Goal: Task Accomplishment & Management: Complete application form

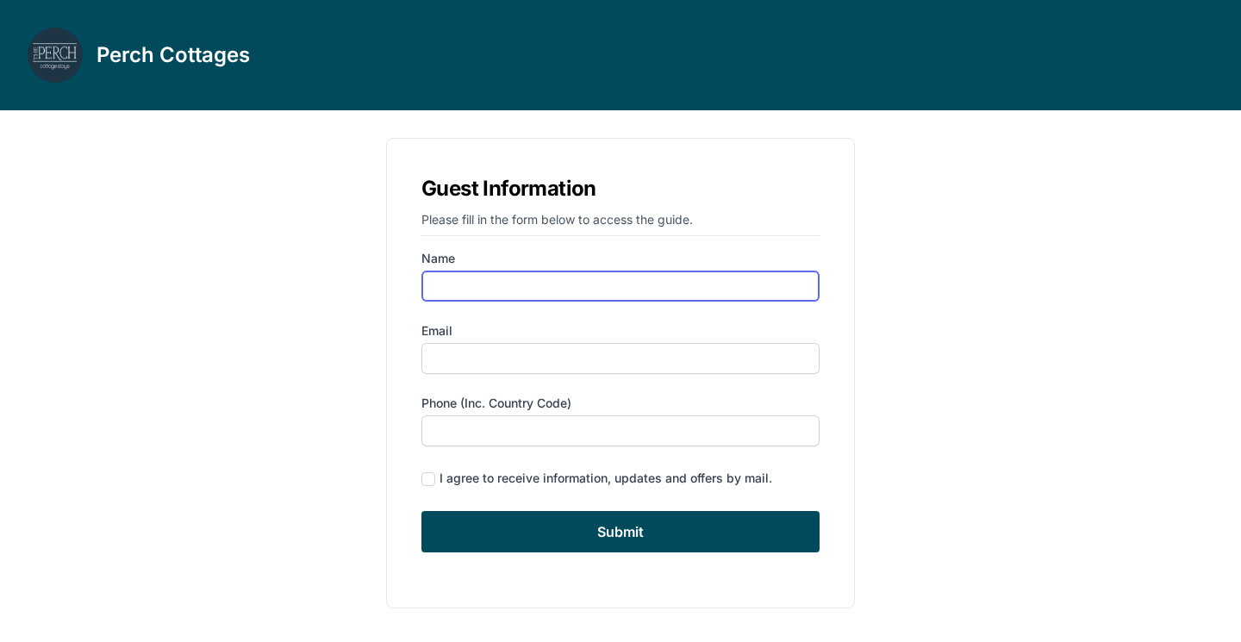
click at [708, 286] on input "Name" at bounding box center [620, 286] width 398 height 31
type input "[PERSON_NAME]"
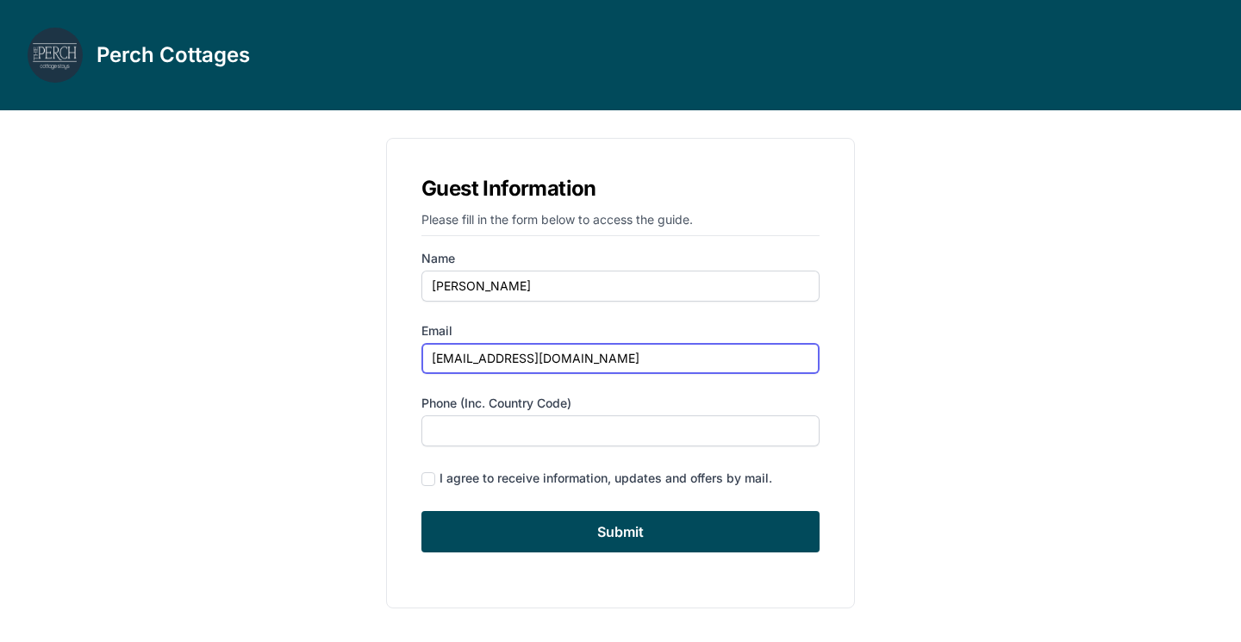
type input "[EMAIL_ADDRESS][DOMAIN_NAME]"
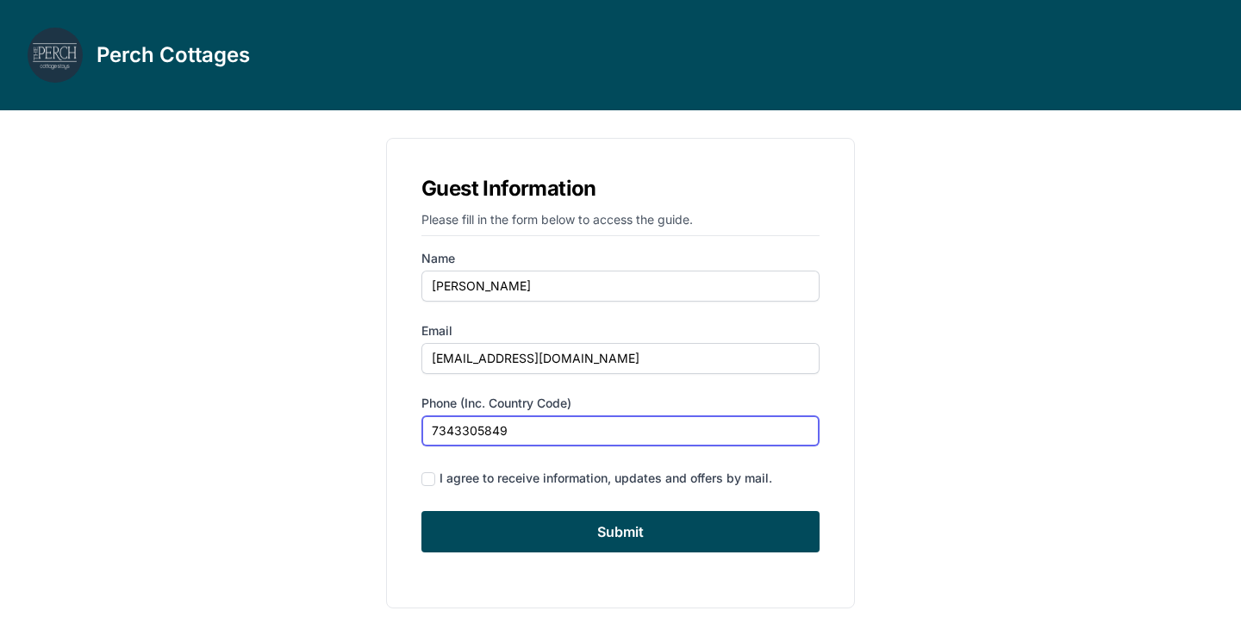
type input "7343305849"
click at [431, 478] on input "checkbox" at bounding box center [428, 479] width 14 height 14
checkbox input "true"
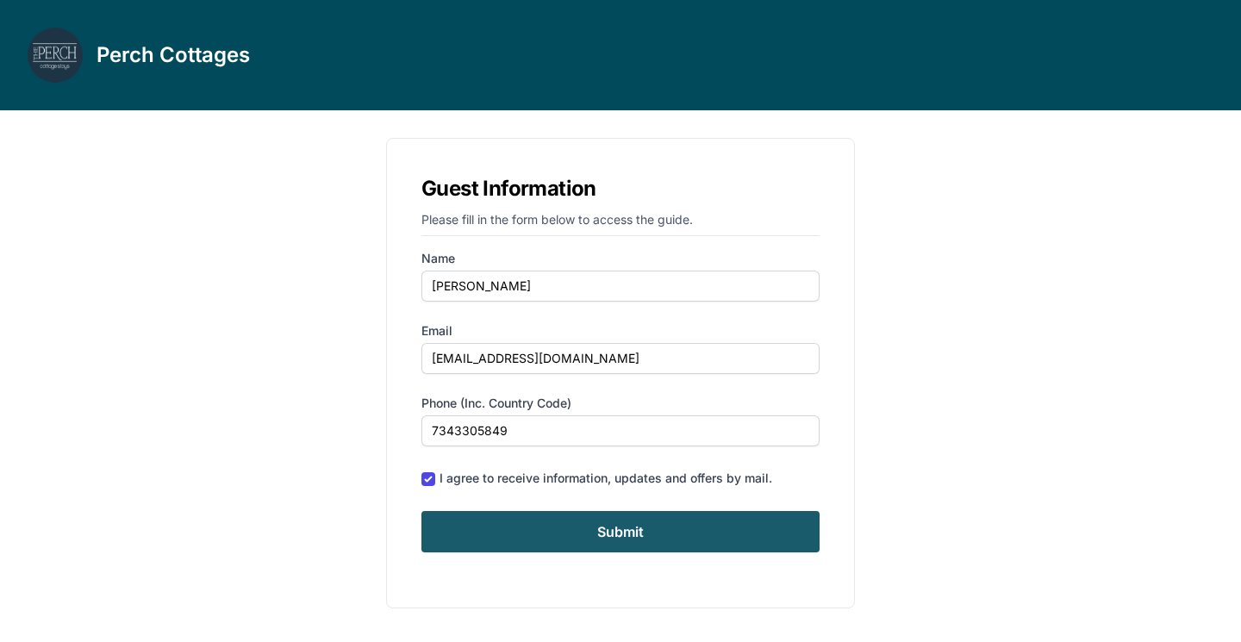
click at [538, 535] on input "Submit" at bounding box center [620, 531] width 398 height 41
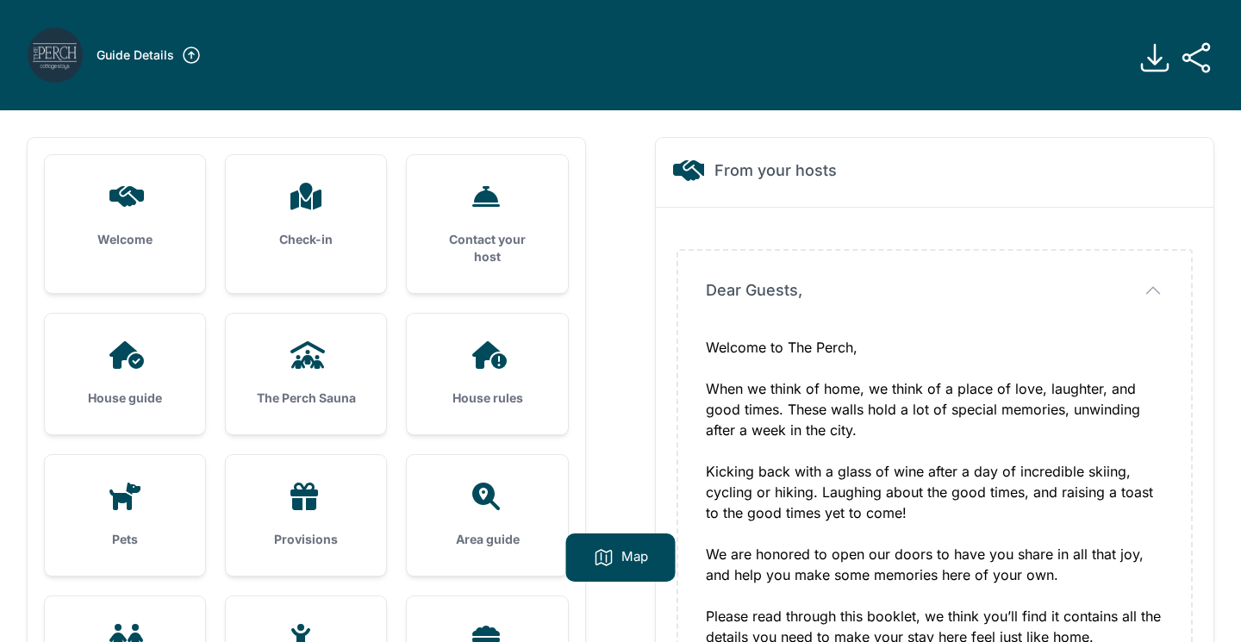
click at [121, 223] on div "Welcome" at bounding box center [125, 215] width 160 height 121
click at [319, 223] on div "Check-in" at bounding box center [306, 215] width 160 height 121
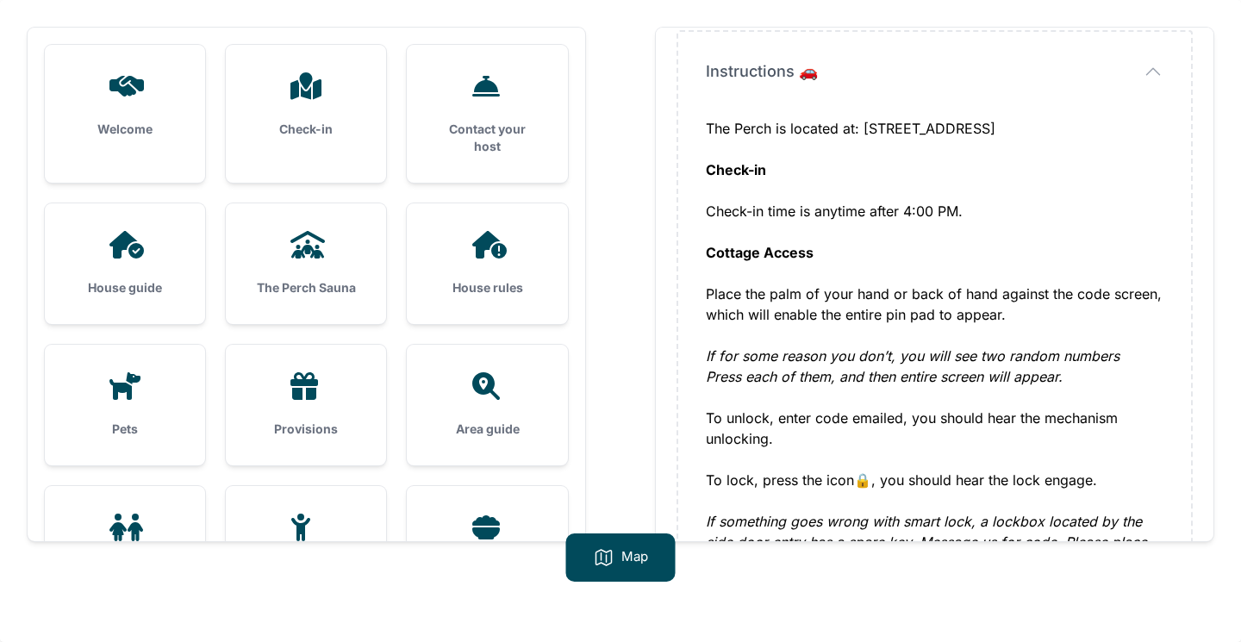
scroll to position [45, 0]
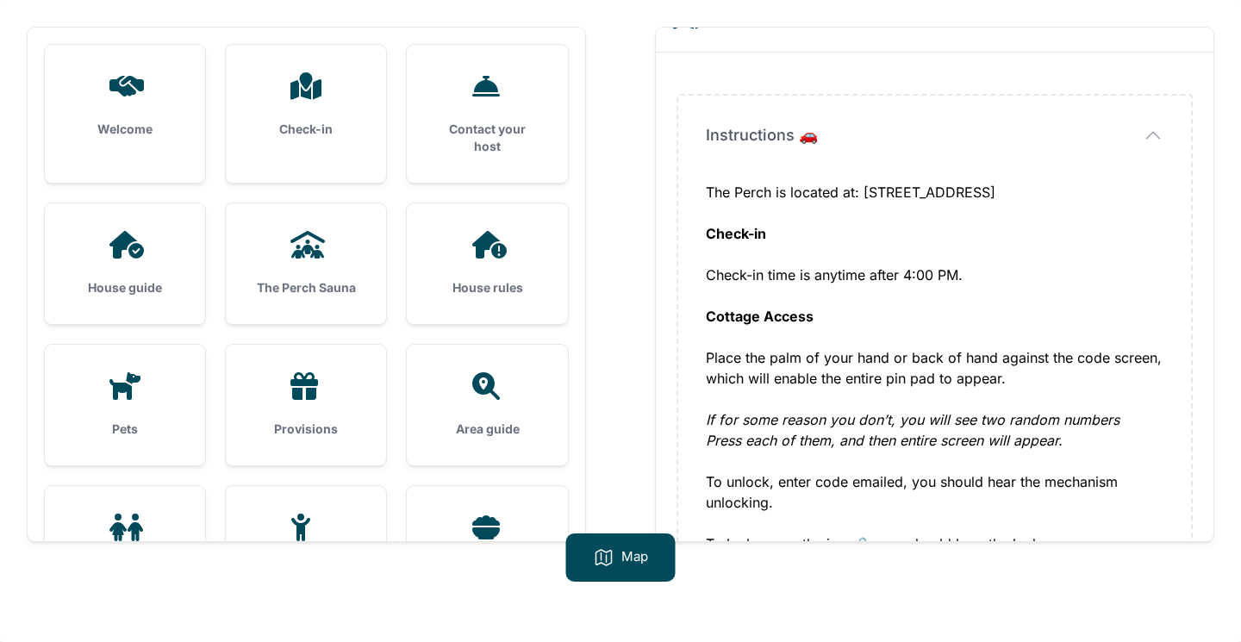
click at [151, 253] on div at bounding box center [124, 245] width 105 height 28
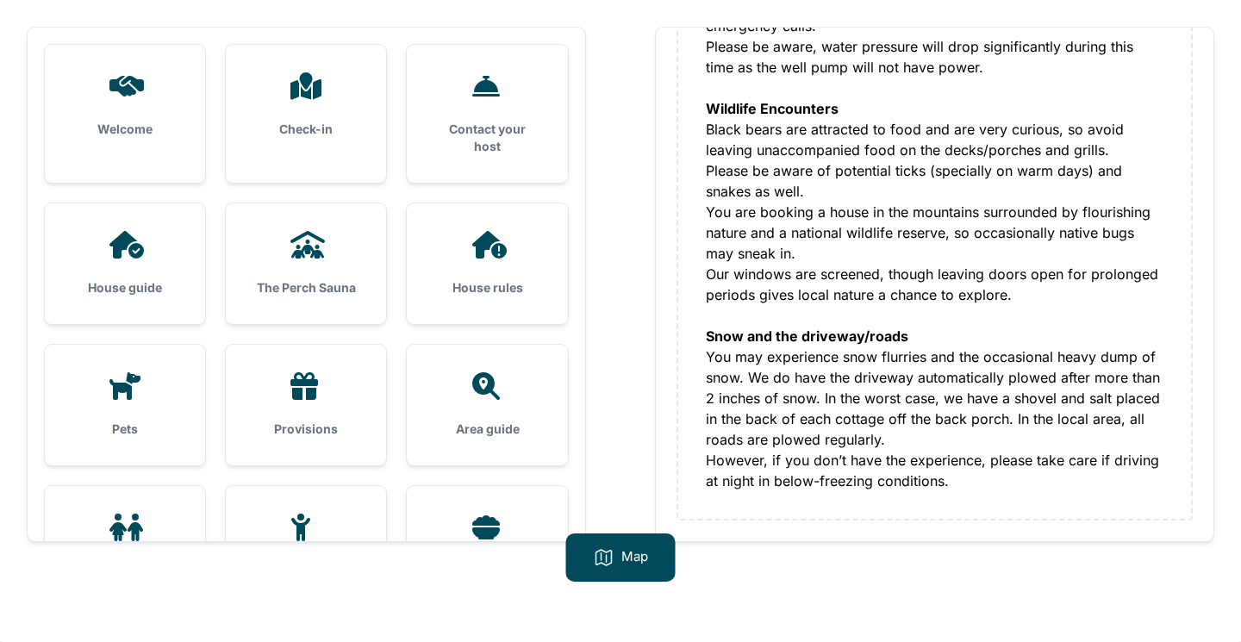
scroll to position [645, 0]
click at [314, 233] on icon at bounding box center [305, 245] width 41 height 28
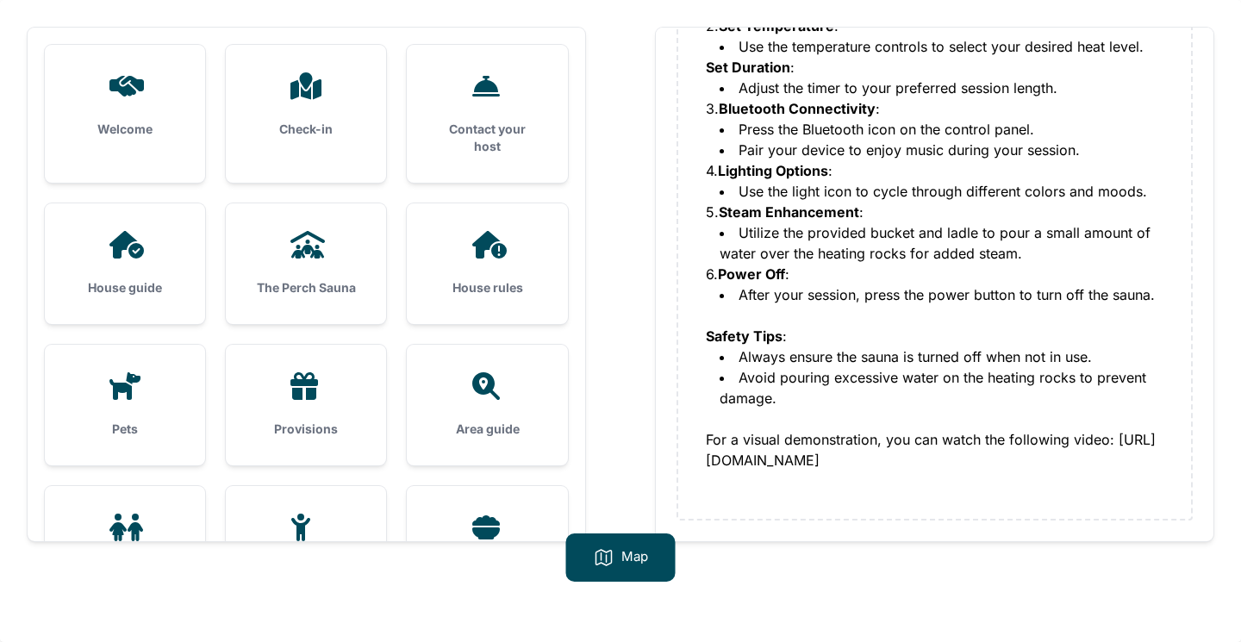
scroll to position [638, 0]
click at [514, 283] on h3 "House rules" at bounding box center [486, 287] width 105 height 17
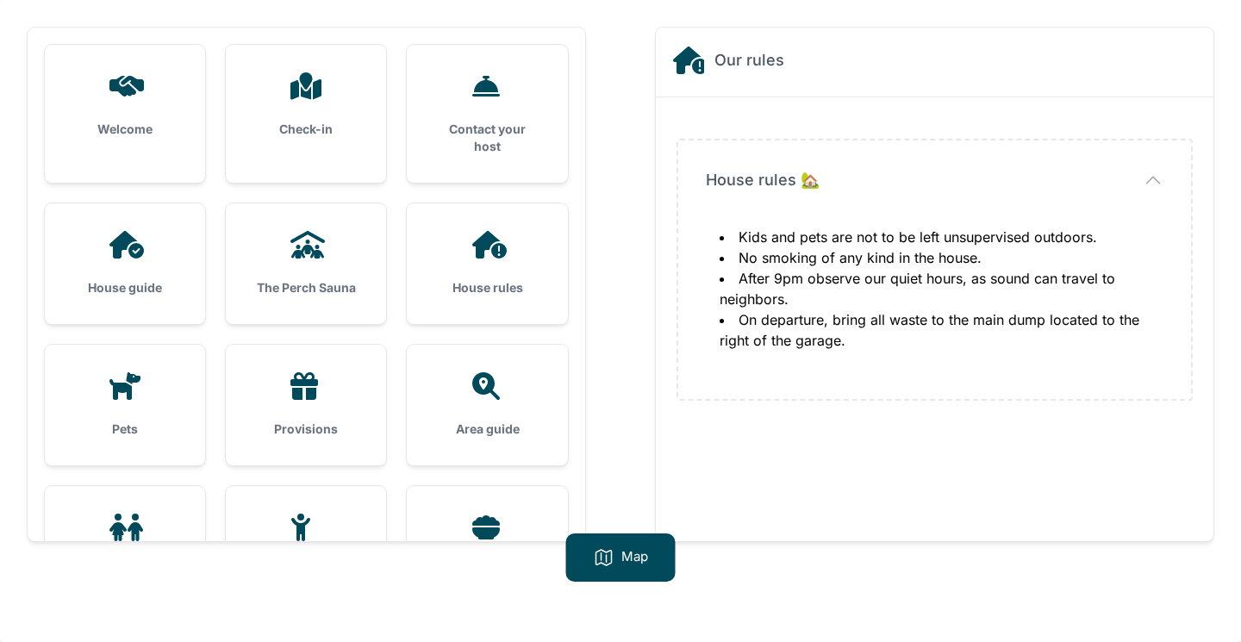
scroll to position [110, 0]
click at [145, 388] on icon at bounding box center [124, 386] width 41 height 28
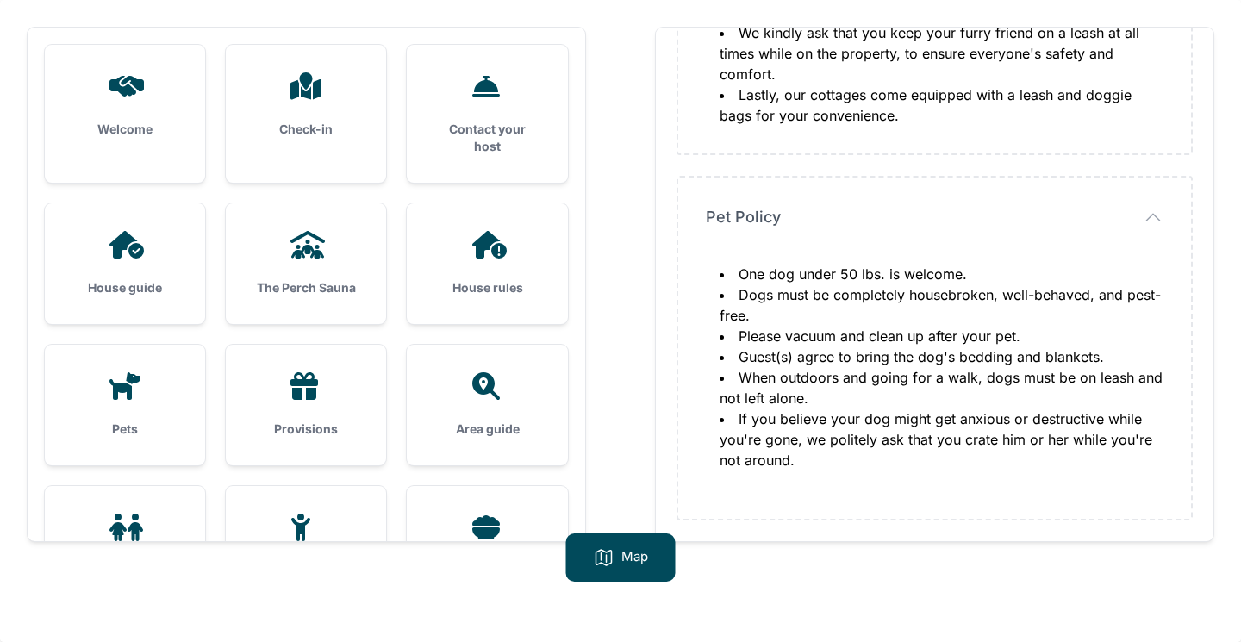
scroll to position [576, 0]
click at [346, 395] on div at bounding box center [305, 386] width 105 height 28
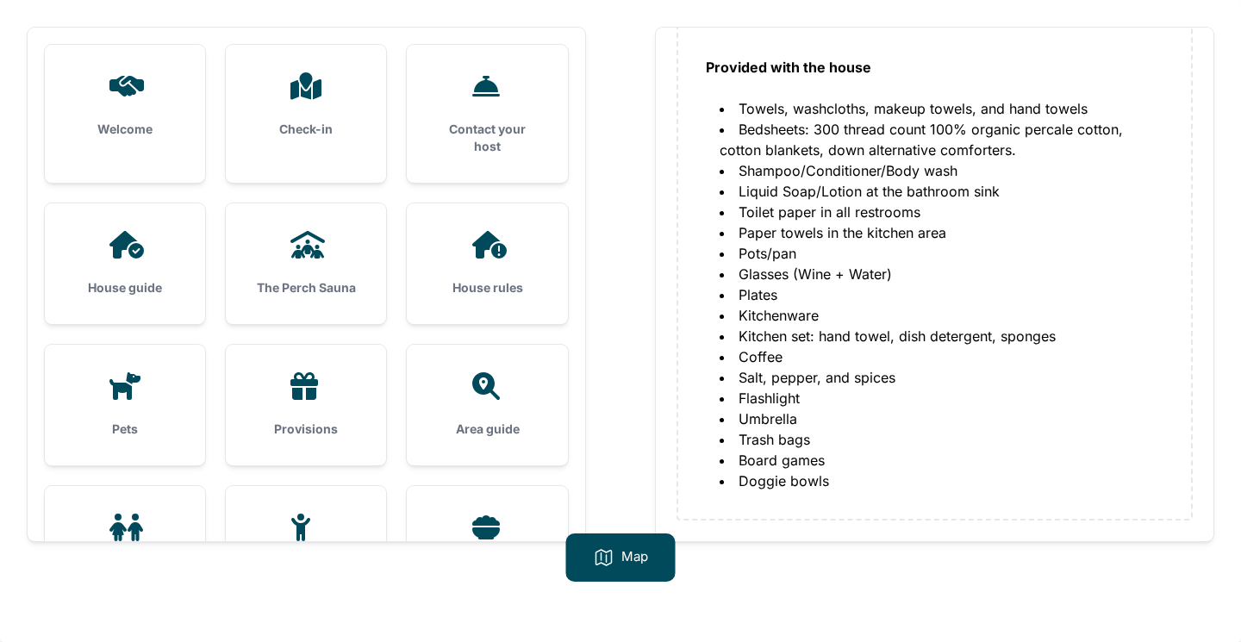
scroll to position [170, 0]
click at [491, 383] on icon at bounding box center [486, 386] width 28 height 28
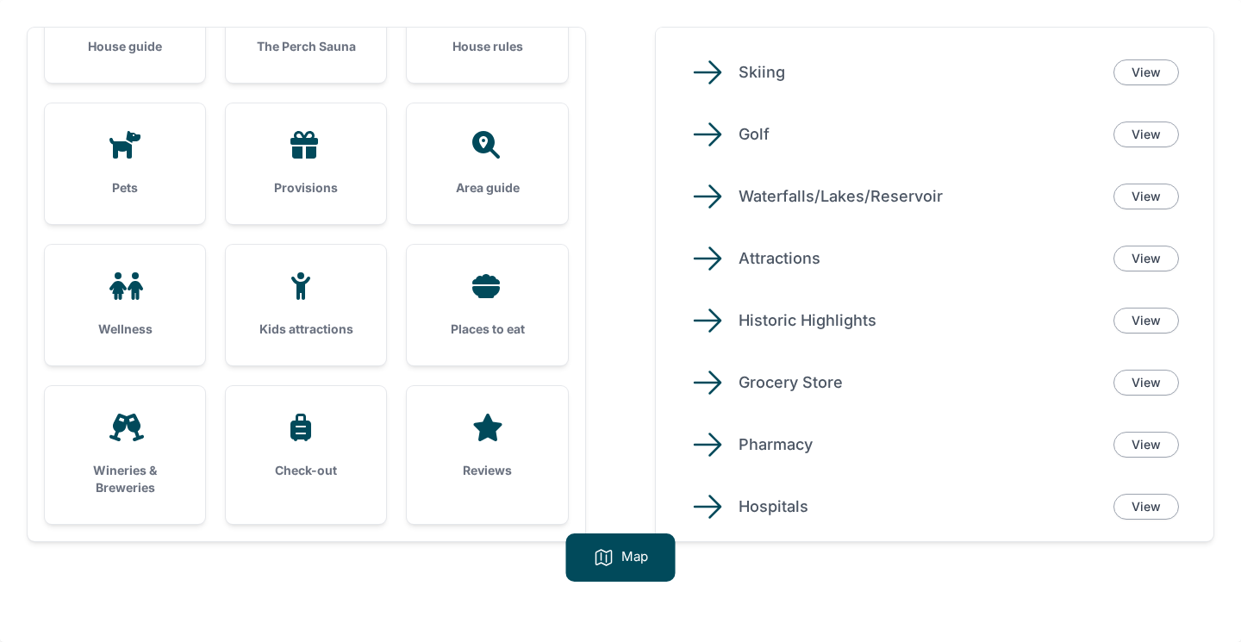
scroll to position [241, 0]
click at [121, 301] on div "Wellness" at bounding box center [125, 305] width 160 height 121
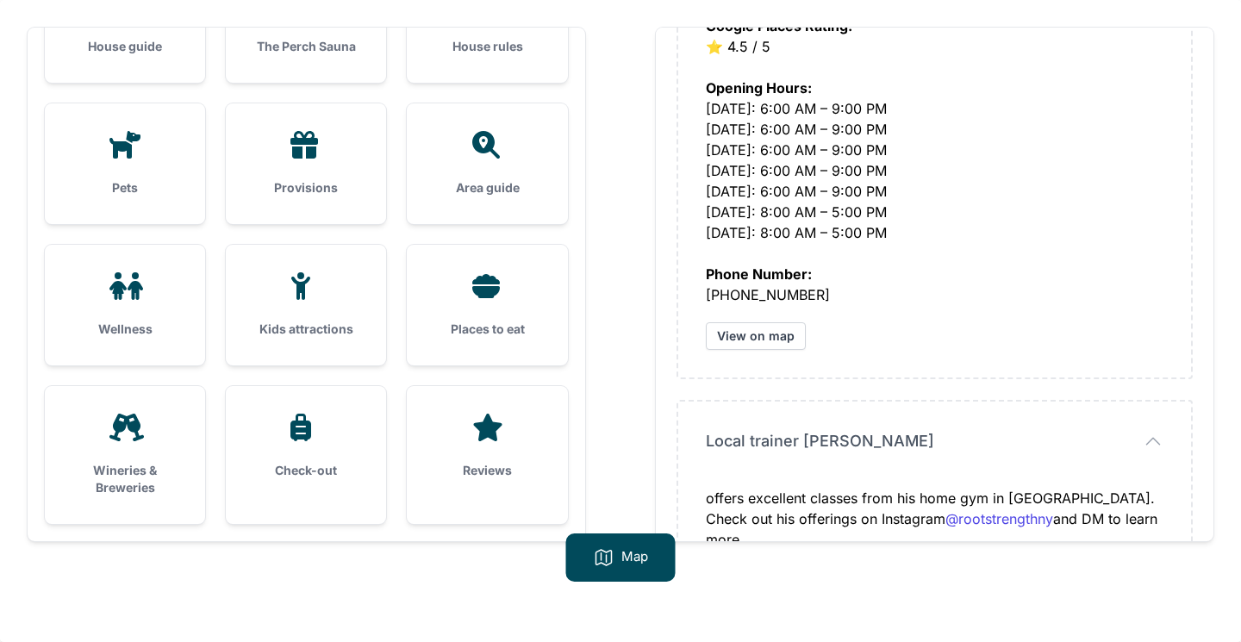
scroll to position [1931, 0]
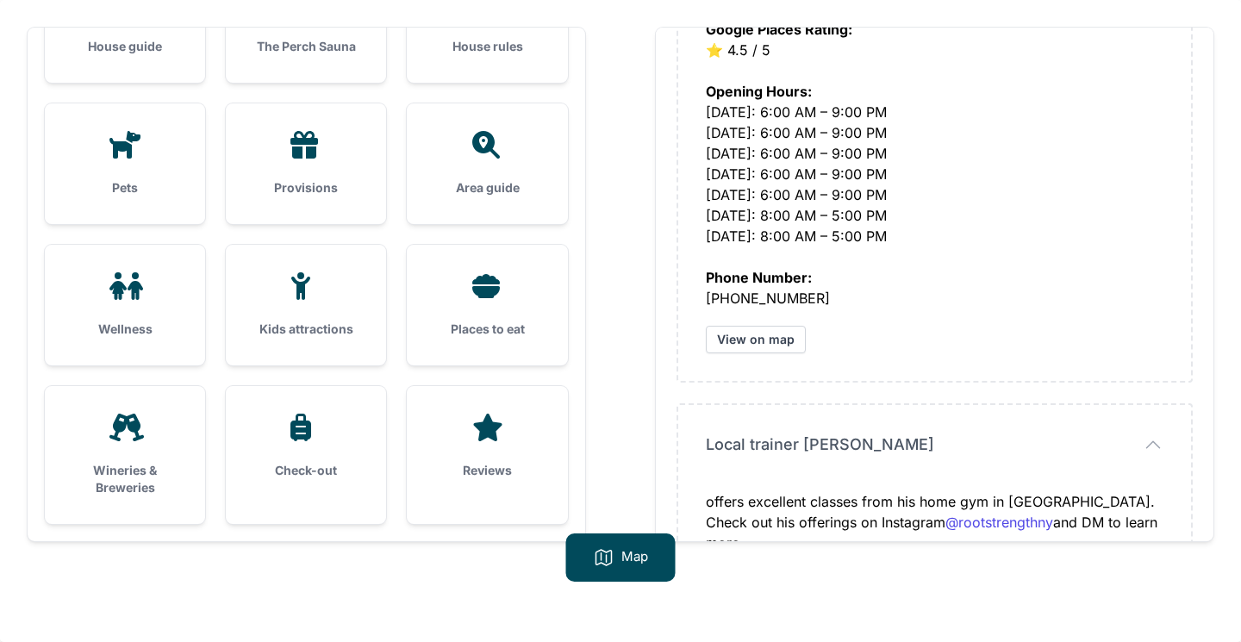
click at [439, 314] on div "Places to eat" at bounding box center [487, 305] width 160 height 121
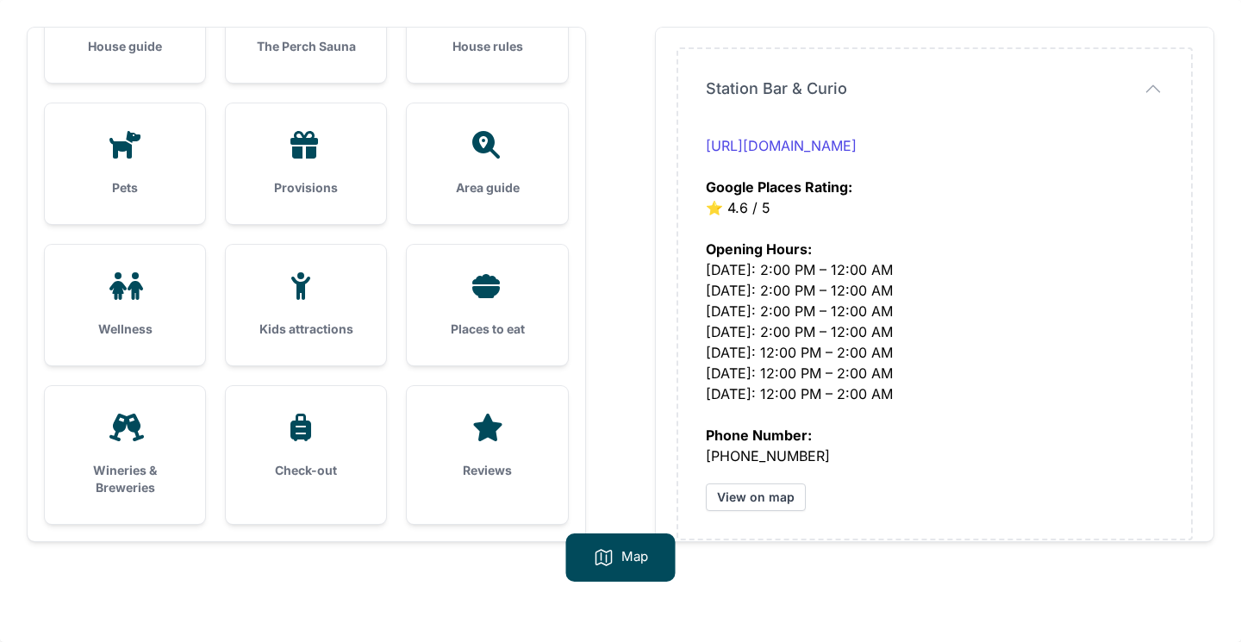
scroll to position [5987, 0]
click at [134, 439] on icon at bounding box center [126, 428] width 34 height 28
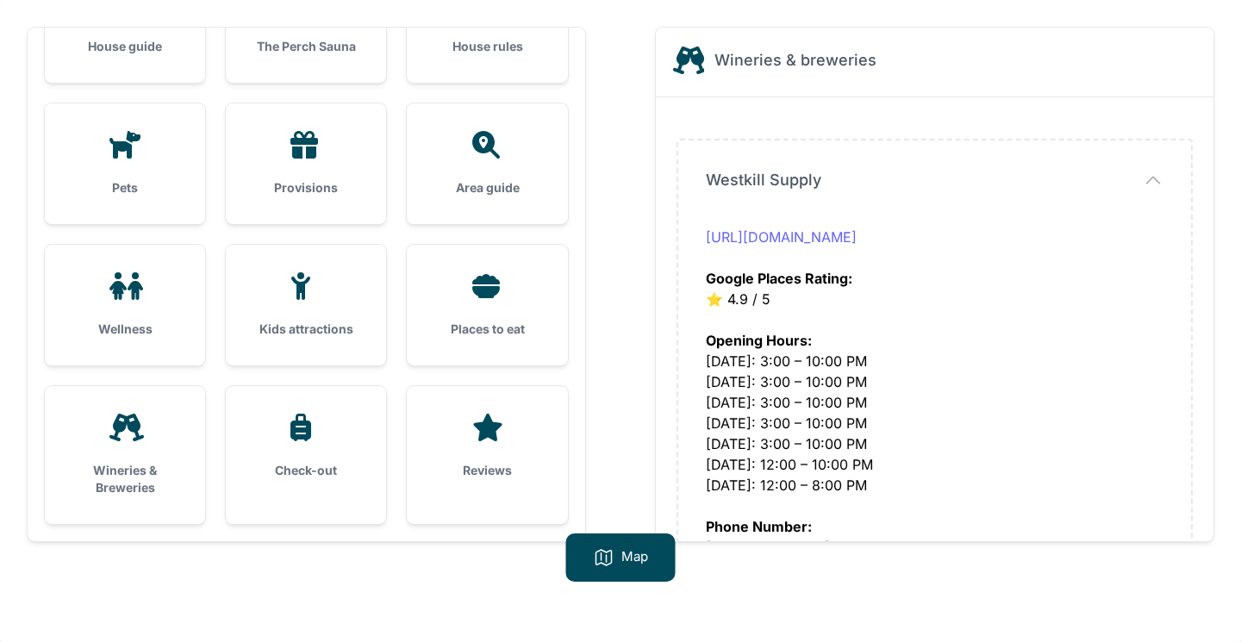
scroll to position [0, 0]
click at [856, 233] on link "[URL][DOMAIN_NAME]" at bounding box center [781, 236] width 151 height 17
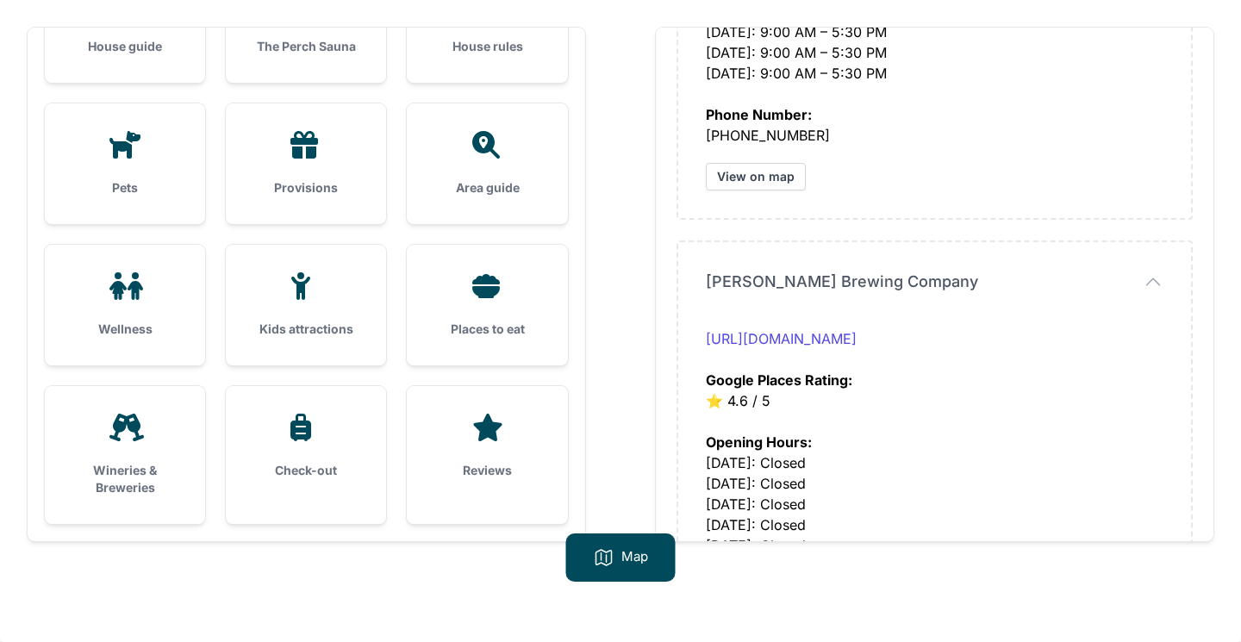
scroll to position [5955, 0]
click at [342, 446] on div "Check-out" at bounding box center [306, 446] width 160 height 121
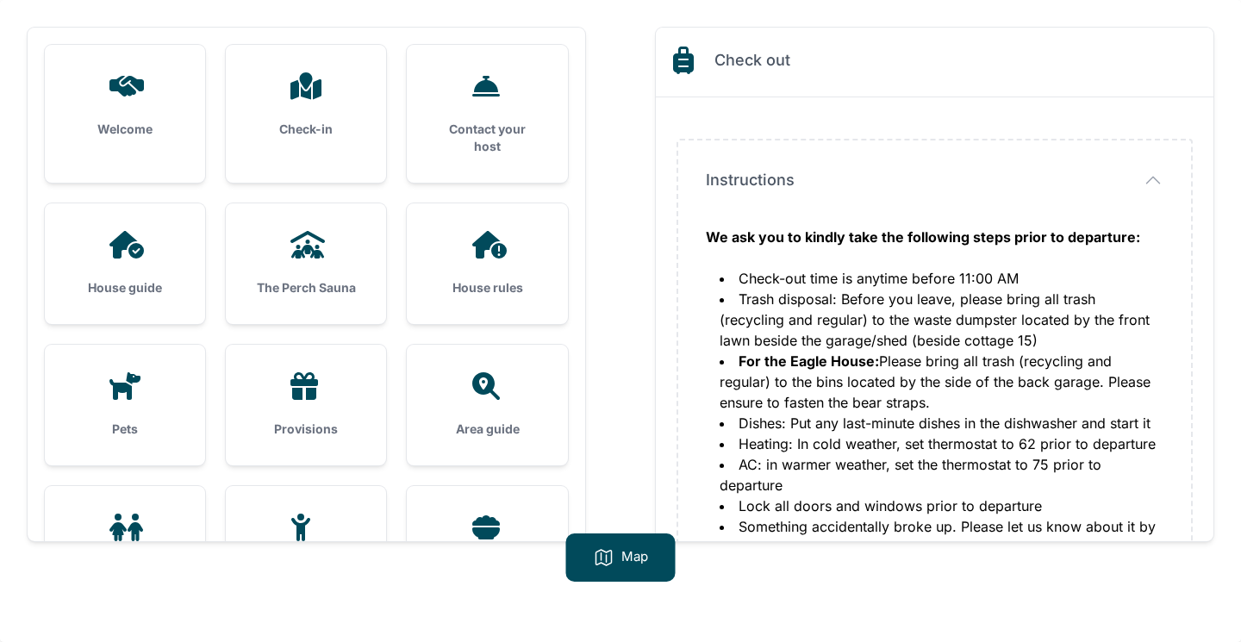
scroll to position [0, 0]
click at [612, 578] on div "Map" at bounding box center [620, 557] width 109 height 48
